Goal: Task Accomplishment & Management: Complete application form

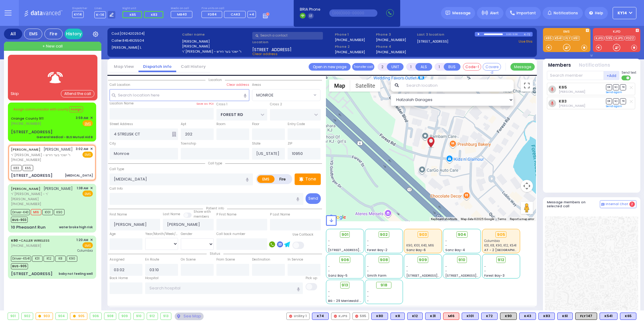
select select "MONROE"
select select
drag, startPoint x: 67, startPoint y: 117, endPoint x: 69, endPoint y: 121, distance: 4.1
click at [68, 119] on div "Orange County 911 [PHONE_NUMBER] 3:59 AM ✕ Fire EMS" at bounding box center [52, 120] width 82 height 11
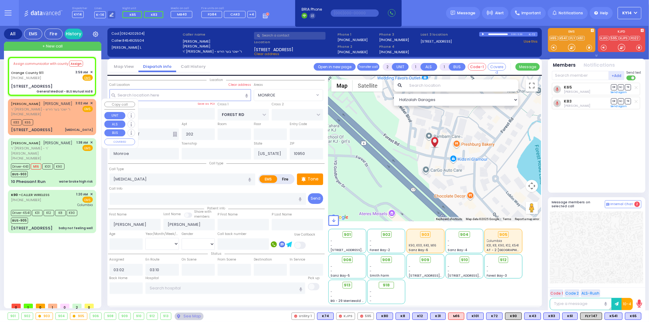
type input "6"
select select
type input "General Medical - BLS Mutual Aid B"
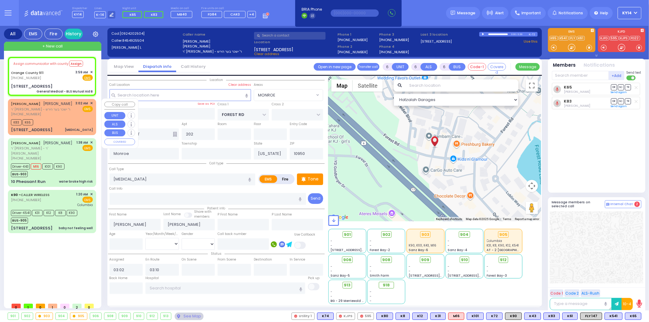
radio input "true"
type input "Nature: : General Medical - BLS Mutual Aid B Address: : [STREET_ADDRESS][GEOGRA…"
select select
type input "[STREET_ADDRESS]"
select select "Hatzalah Garages"
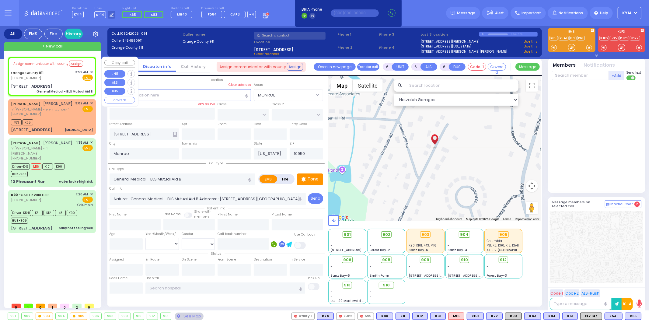
click at [93, 59] on div "Assign communicator with county Assign" at bounding box center [52, 64] width 82 height 10
select select
radio input "true"
select select
select select "Hatzalah Garages"
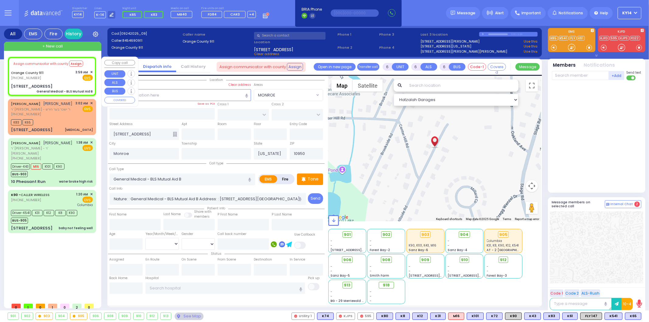
click at [93, 63] on div "Assign communicator with county Assign" at bounding box center [52, 64] width 82 height 10
select select
radio input "true"
select select
select select "Hatzalah Garages"
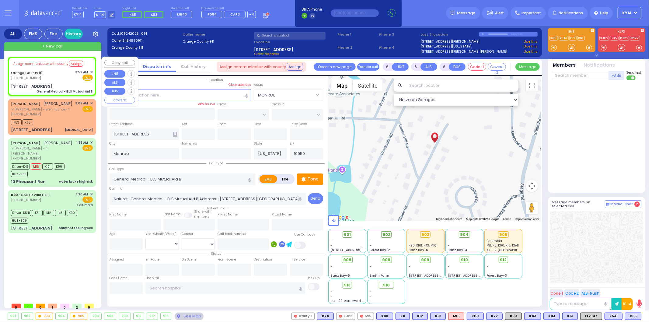
click at [90, 62] on div "Assign communicator with county Assign" at bounding box center [52, 64] width 82 height 10
select select
radio input "true"
select select
select select "Hatzalah Garages"
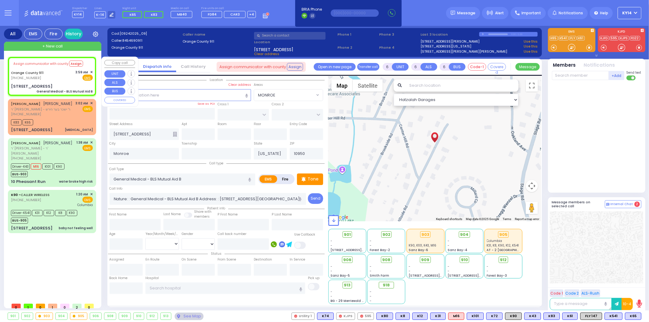
click at [90, 65] on div "Assign communicator with county Assign" at bounding box center [52, 64] width 82 height 10
select select
radio input "true"
select select
select select "Hatzalah Garages"
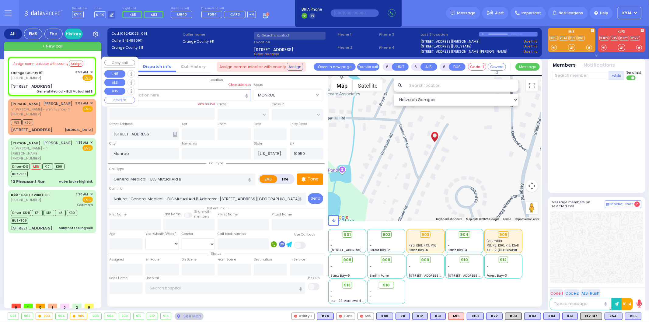
click at [90, 60] on div "Assign communicator with county Assign" at bounding box center [52, 64] width 82 height 10
select select
radio input "true"
select select
select select "Hatzalah Garages"
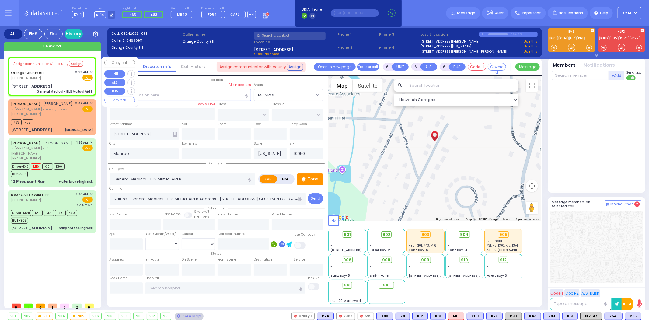
click at [94, 58] on div "Assign communicator with county Assign [GEOGRAPHIC_DATA] 911 [PHONE_NUMBER] 3:5…" at bounding box center [52, 76] width 86 height 37
select select
radio input "true"
select select
select select "Hatzalah Garages"
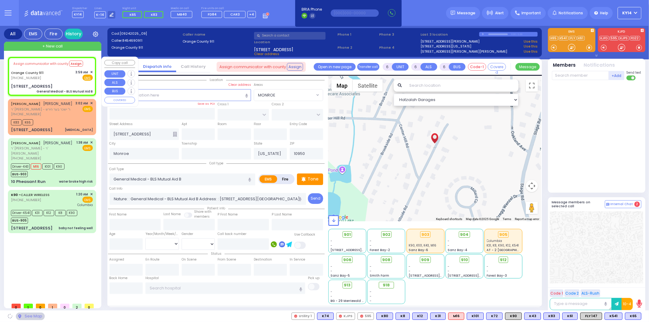
click at [86, 60] on div "Assign communicator with county Assign" at bounding box center [52, 64] width 82 height 10
select select
radio input "true"
select select
select select "Hatzalah Garages"
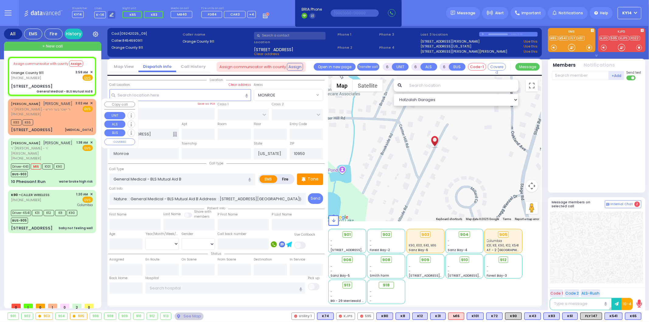
click at [66, 132] on div "[STREET_ADDRESS] [MEDICAL_DATA]" at bounding box center [52, 130] width 82 height 6
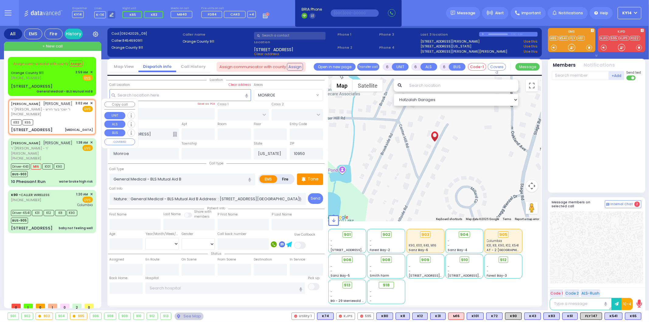
type input "2"
type input "1"
select select
type input "[MEDICAL_DATA]"
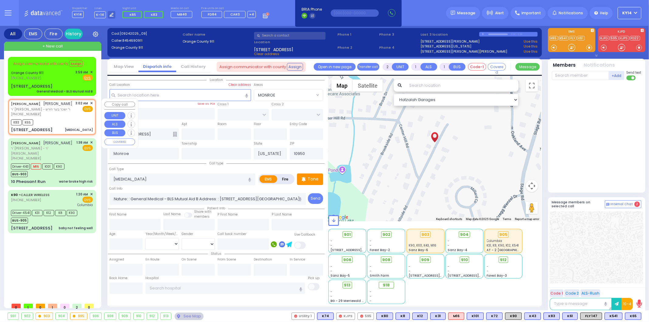
radio input "true"
type input "[PERSON_NAME]"
select select
type input "03:02"
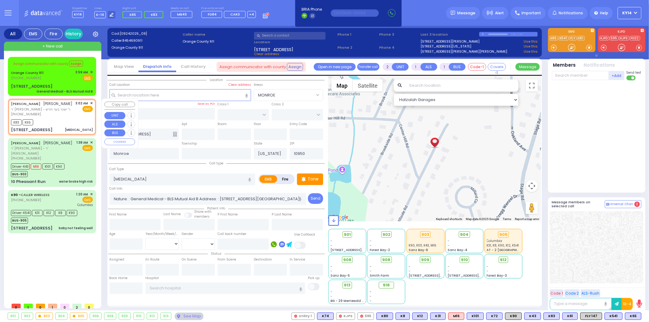
type input "03:10"
select select "Hatzalah Garages"
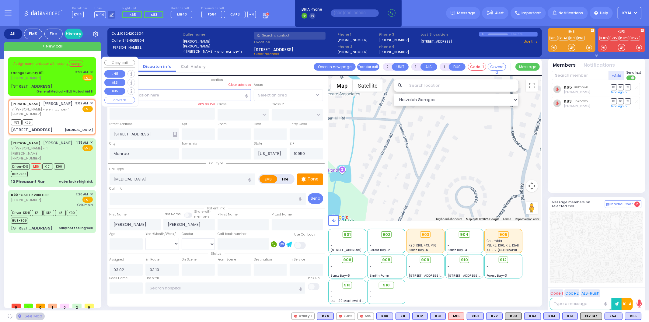
type input "FOREST RD"
type input "4 STRELISK CT"
type input "202"
select select "MONROE"
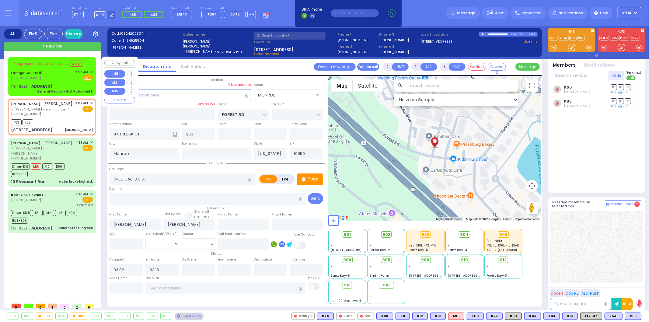
click at [90, 69] on div "Assign communicator with county Assign" at bounding box center [52, 64] width 82 height 11
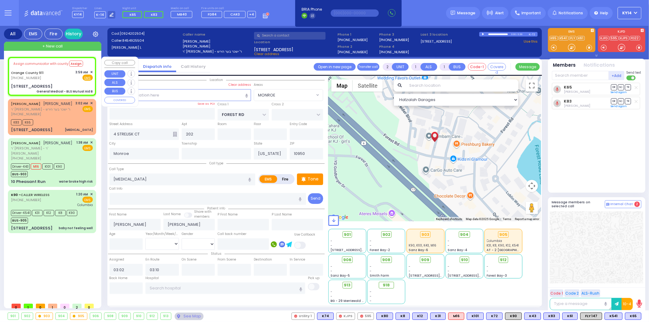
type input "6"
select select
type input "General Medical - BLS Mutual Aid B"
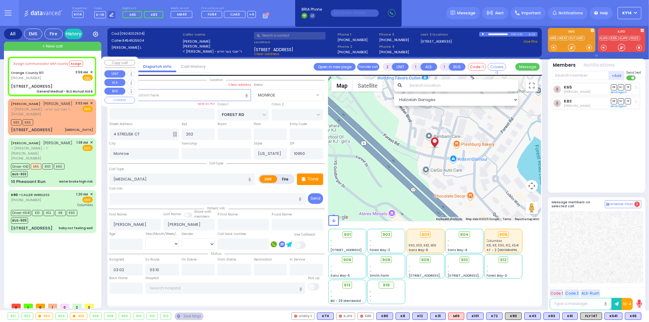
radio input "true"
type input "Nature: : General Medical - BLS Mutual Aid B Address: : [STREET_ADDRESS][GEOGRA…"
select select
select select "Hatzalah Garages"
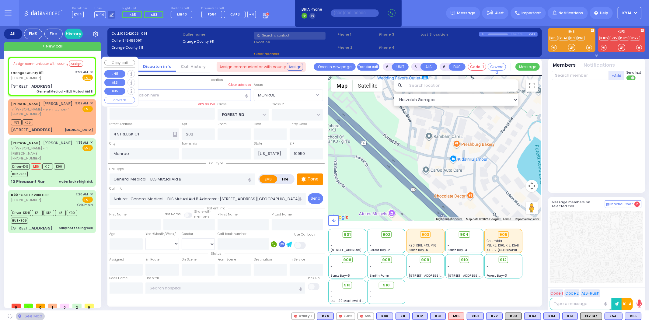
type input "[STREET_ADDRESS]"
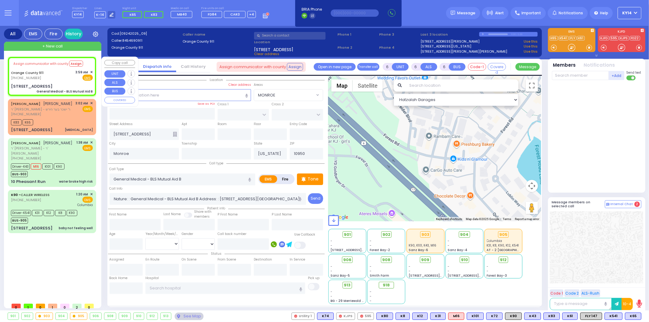
click at [92, 65] on div "Assign communicator with county Assign" at bounding box center [52, 64] width 82 height 10
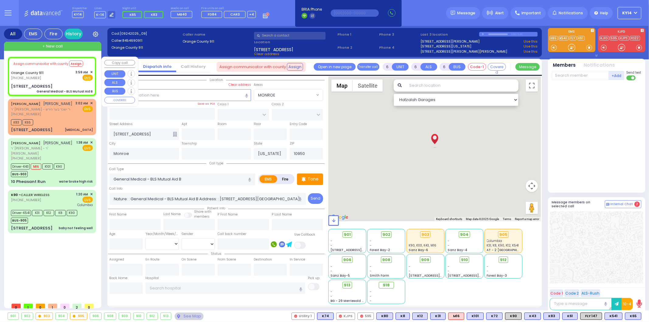
select select
radio input "true"
select select
select select "Hatzalah Garages"
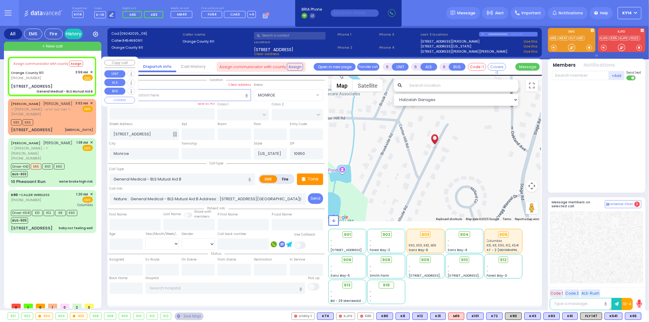
click at [90, 60] on div "Assign communicator with county Assign" at bounding box center [52, 64] width 82 height 10
select select
radio input "true"
select select
select select "Hatzalah Garages"
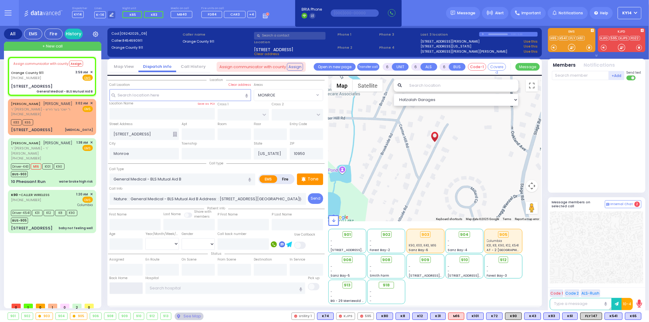
click at [117, 285] on input "text" at bounding box center [126, 289] width 33 height 12
click at [116, 285] on input "text" at bounding box center [126, 289] width 33 height 12
type input "04:03"
select select
radio input "true"
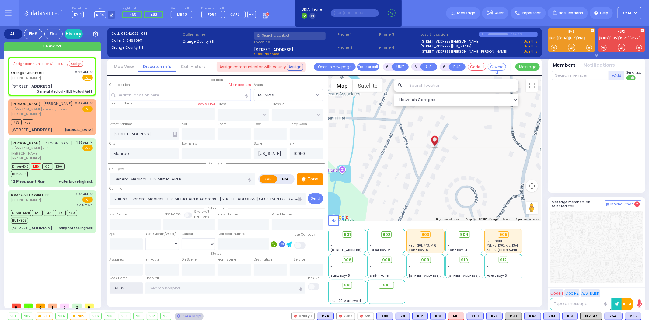
select select
